Goal: Information Seeking & Learning: Learn about a topic

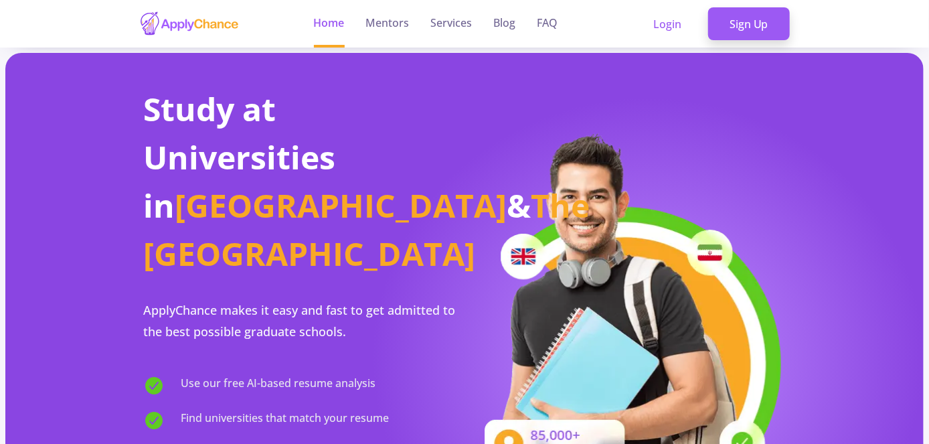
click at [860, 80] on section "Study at Universities in [GEOGRAPHIC_DATA] & The [GEOGRAPHIC_DATA] ApplyChance …" at bounding box center [464, 336] width 919 height 566
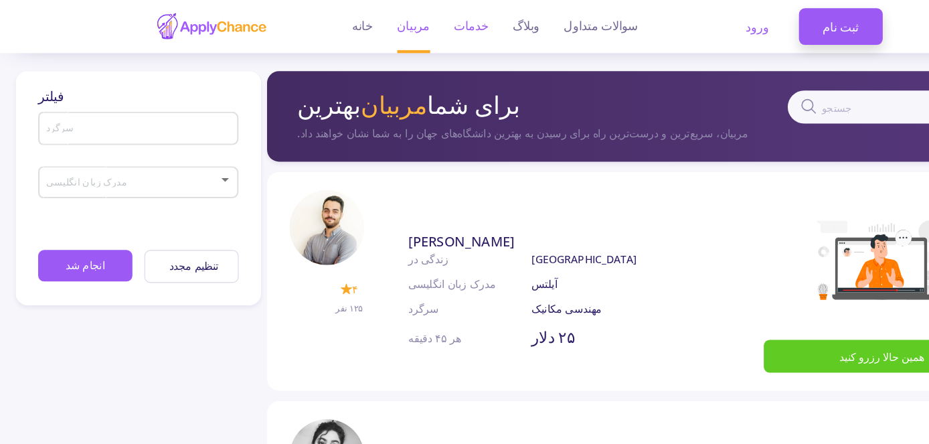
click at [414, 22] on font "خدمات" at bounding box center [421, 22] width 31 height 15
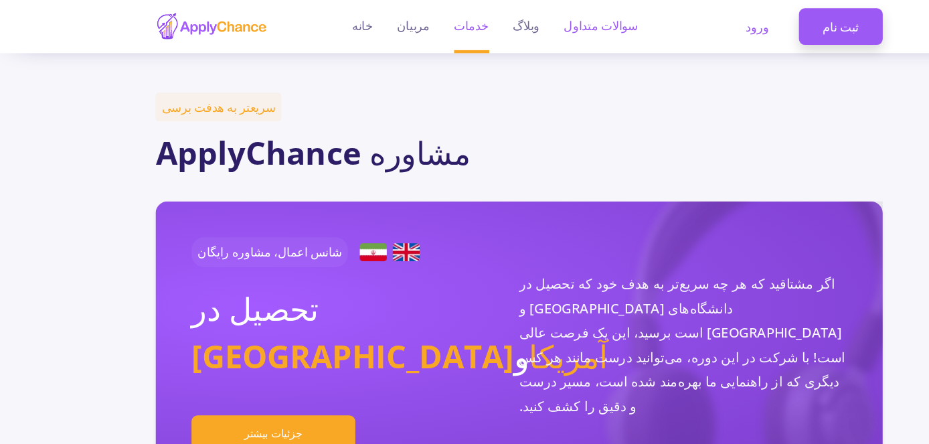
click at [528, 20] on font "سوالات متداول" at bounding box center [538, 22] width 66 height 15
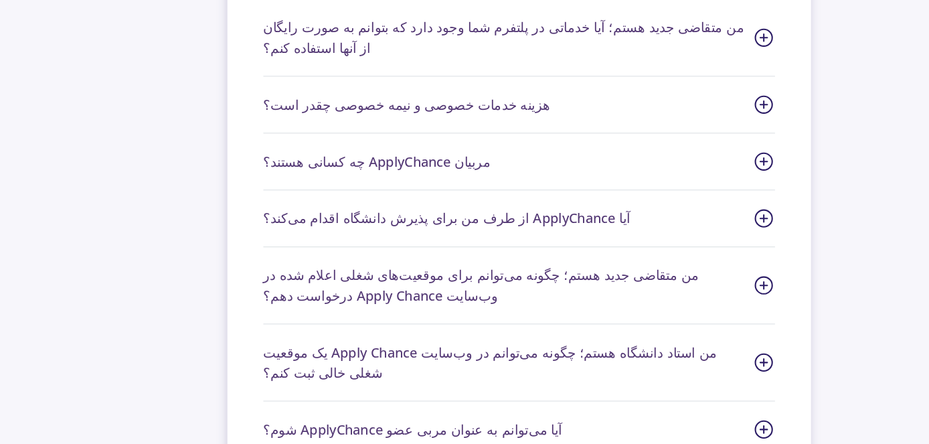
scroll to position [607, 0]
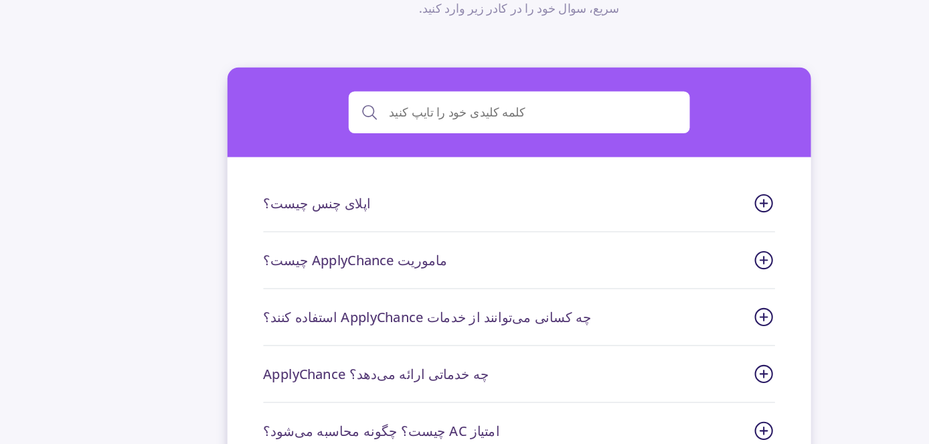
scroll to position [0, 0]
